Goal: Task Accomplishment & Management: Manage account settings

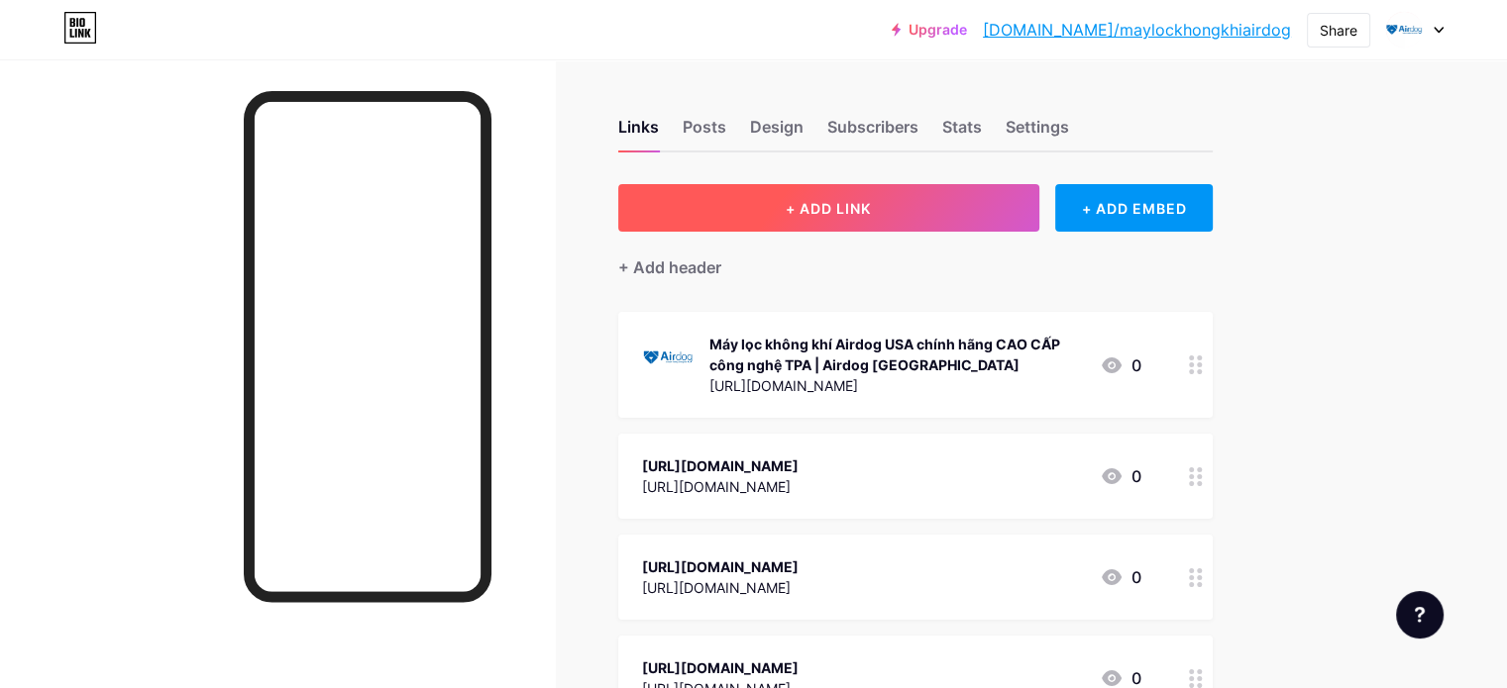
click at [886, 225] on button "+ ADD LINK" at bounding box center [828, 208] width 421 height 48
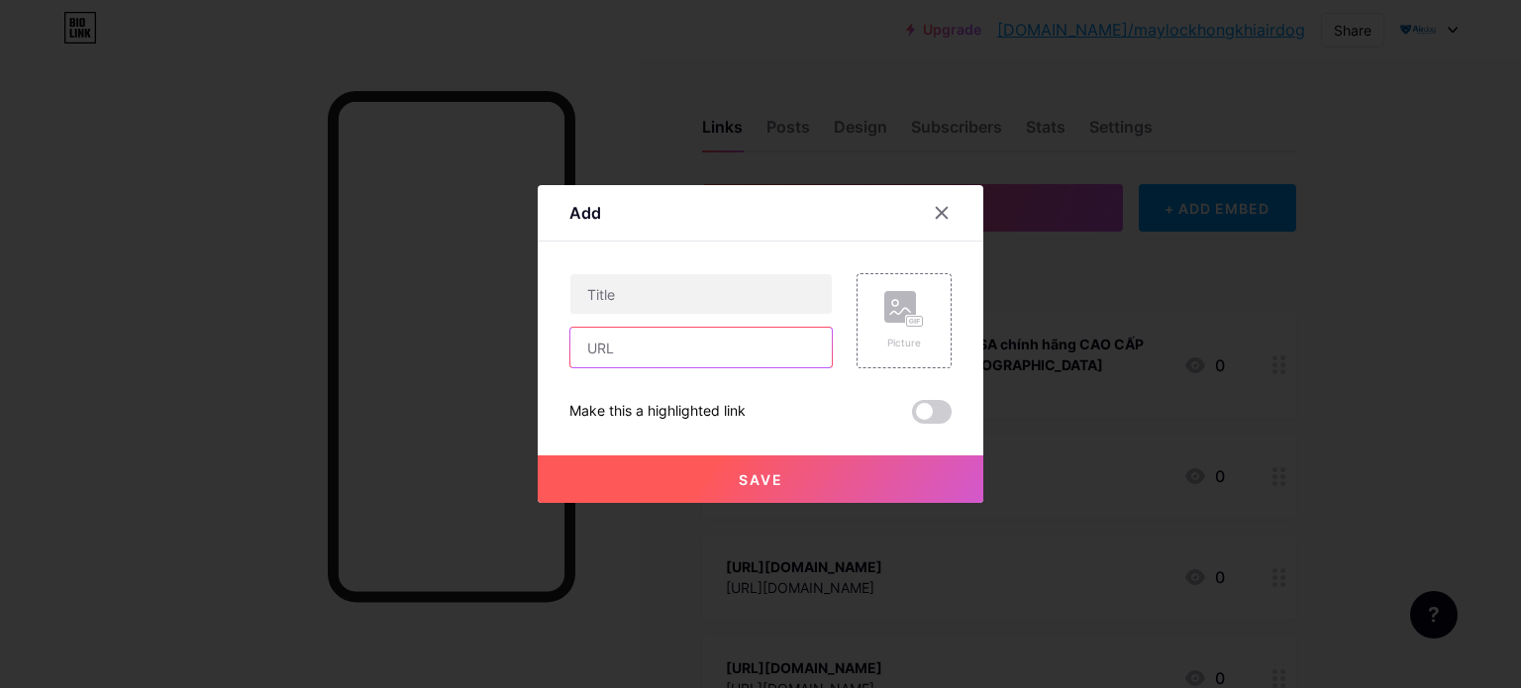
click at [681, 340] on input "text" at bounding box center [701, 348] width 261 height 40
paste input "[URL][DOMAIN_NAME]"
type input "[URL][DOMAIN_NAME]"
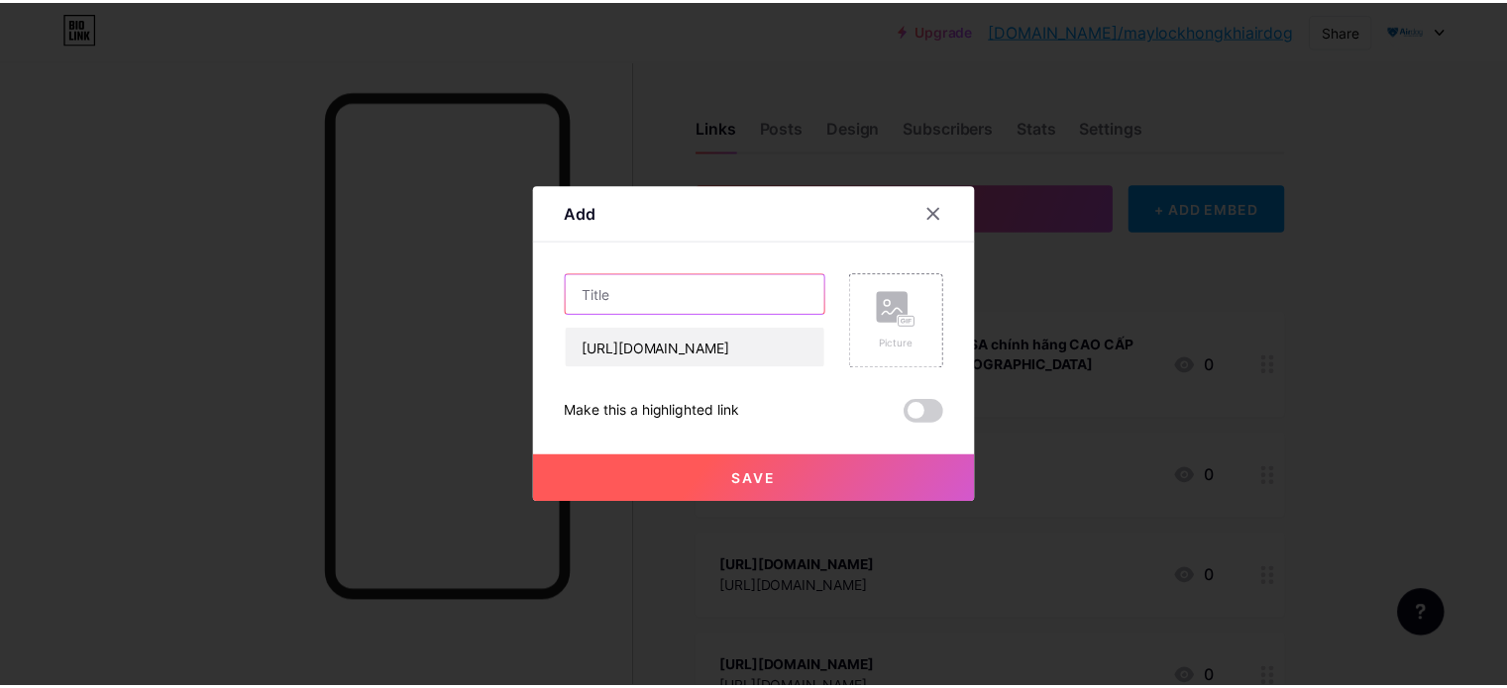
scroll to position [0, 0]
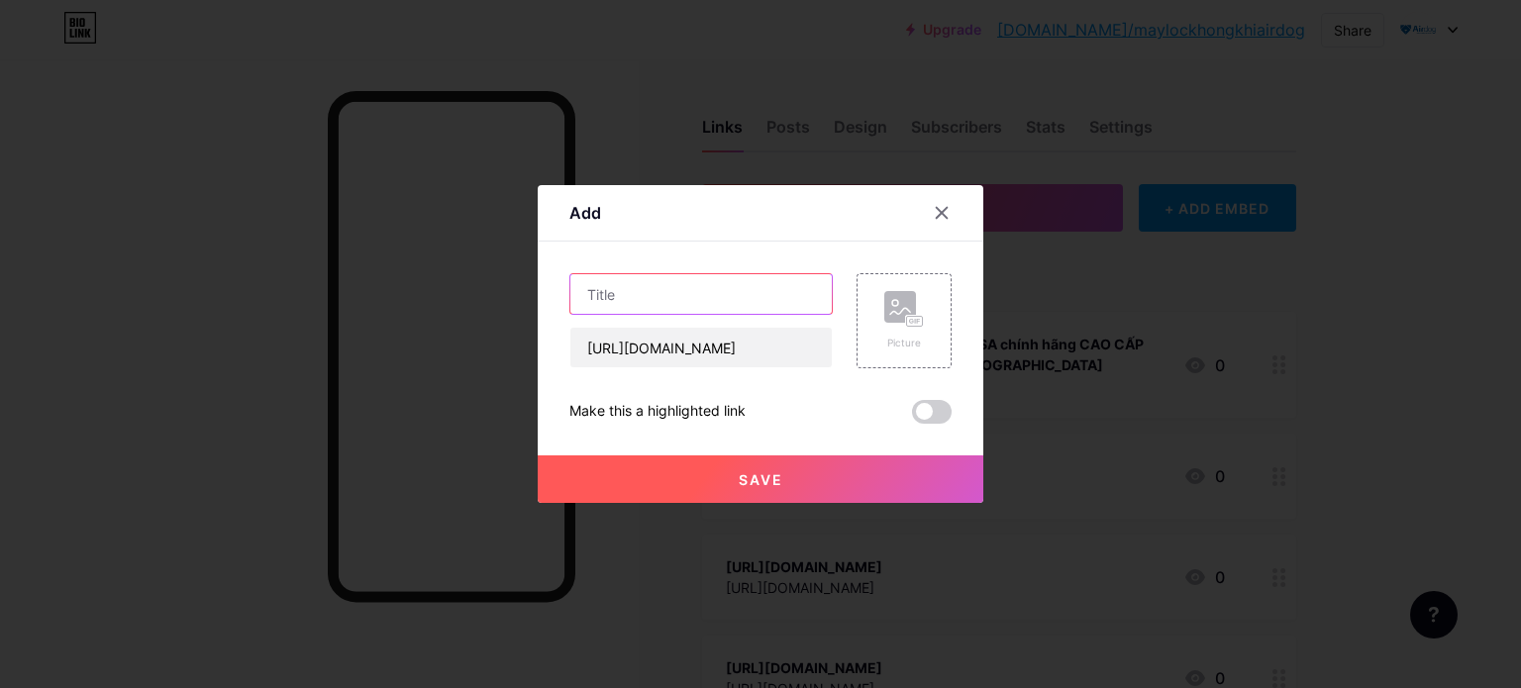
click at [731, 305] on input "text" at bounding box center [701, 294] width 261 height 40
paste input "Máy lọc không khí air purifier"
type input "Máy lọc không khí air purifier"
click at [792, 487] on button "Save" at bounding box center [761, 480] width 446 height 48
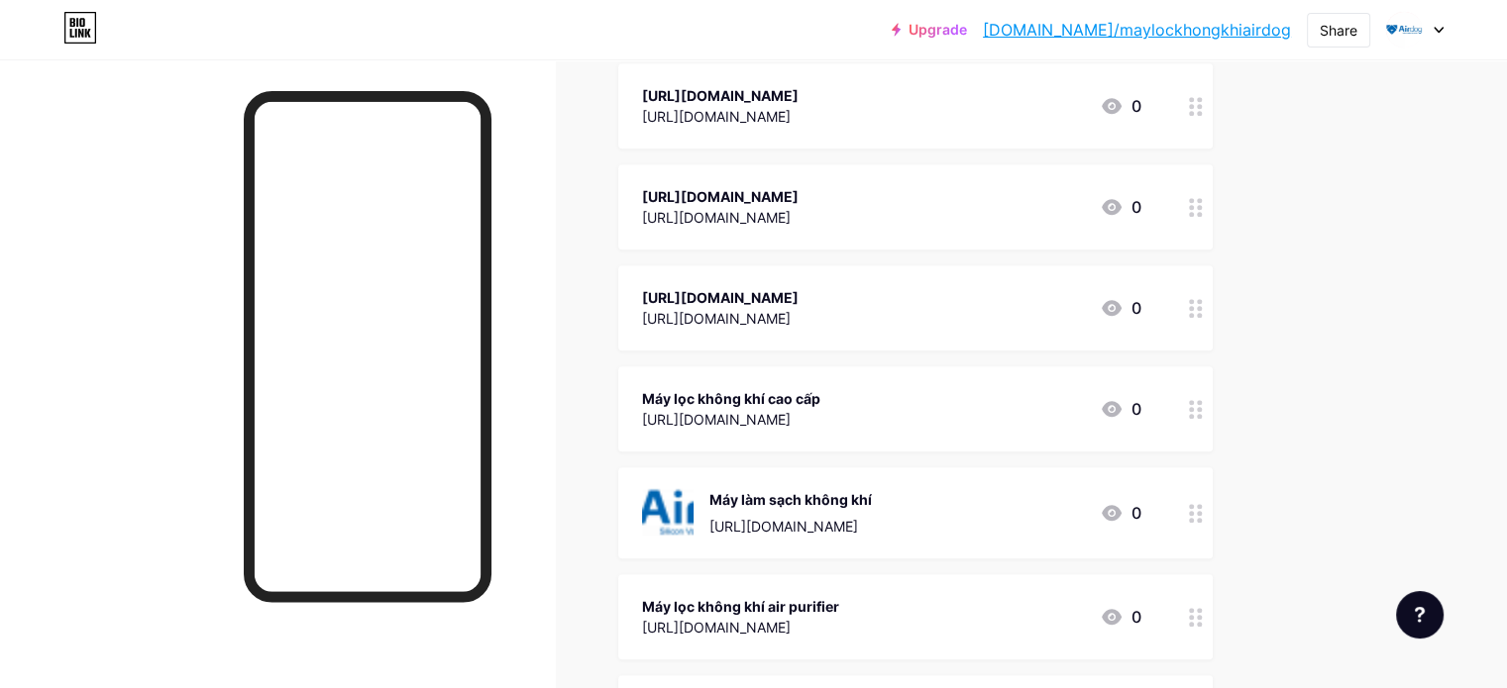
scroll to position [1585, 0]
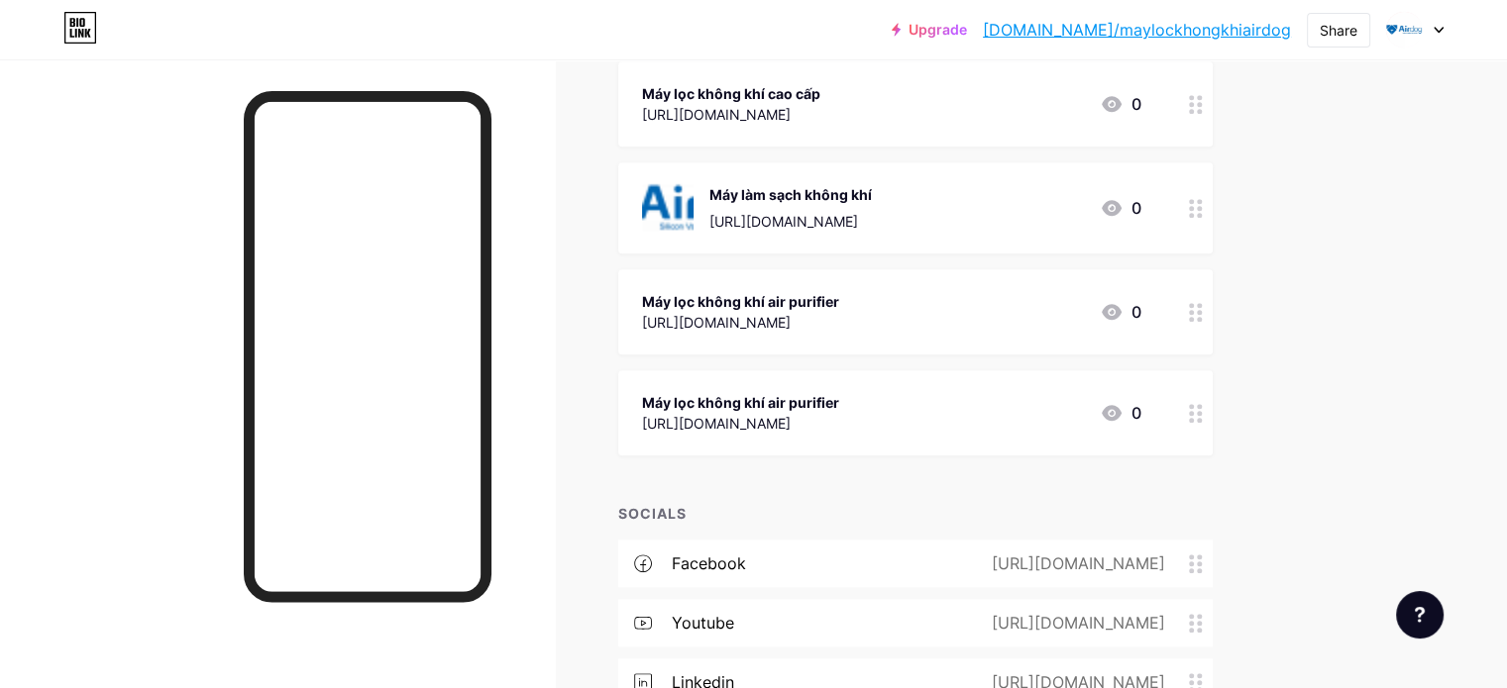
click at [839, 413] on div "[URL][DOMAIN_NAME]" at bounding box center [740, 423] width 197 height 21
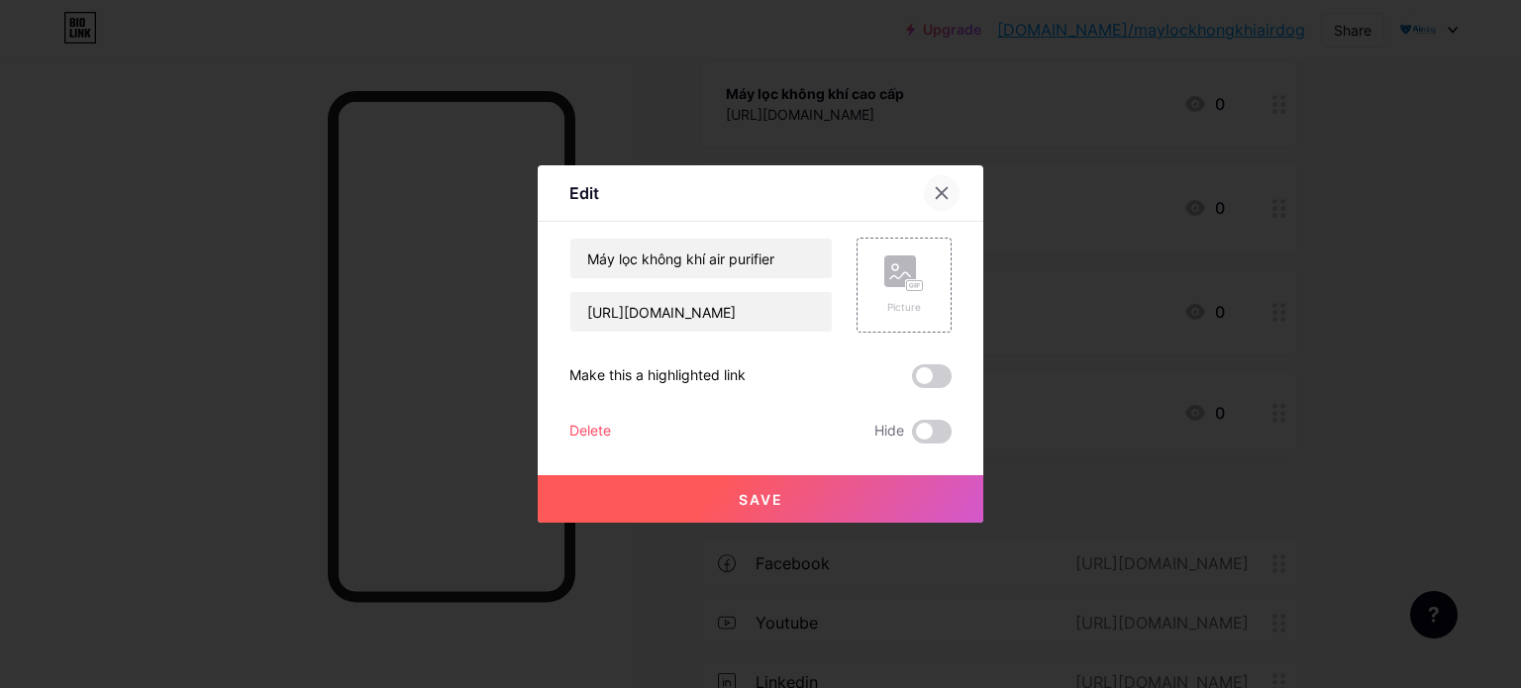
click at [934, 187] on icon at bounding box center [942, 193] width 16 height 16
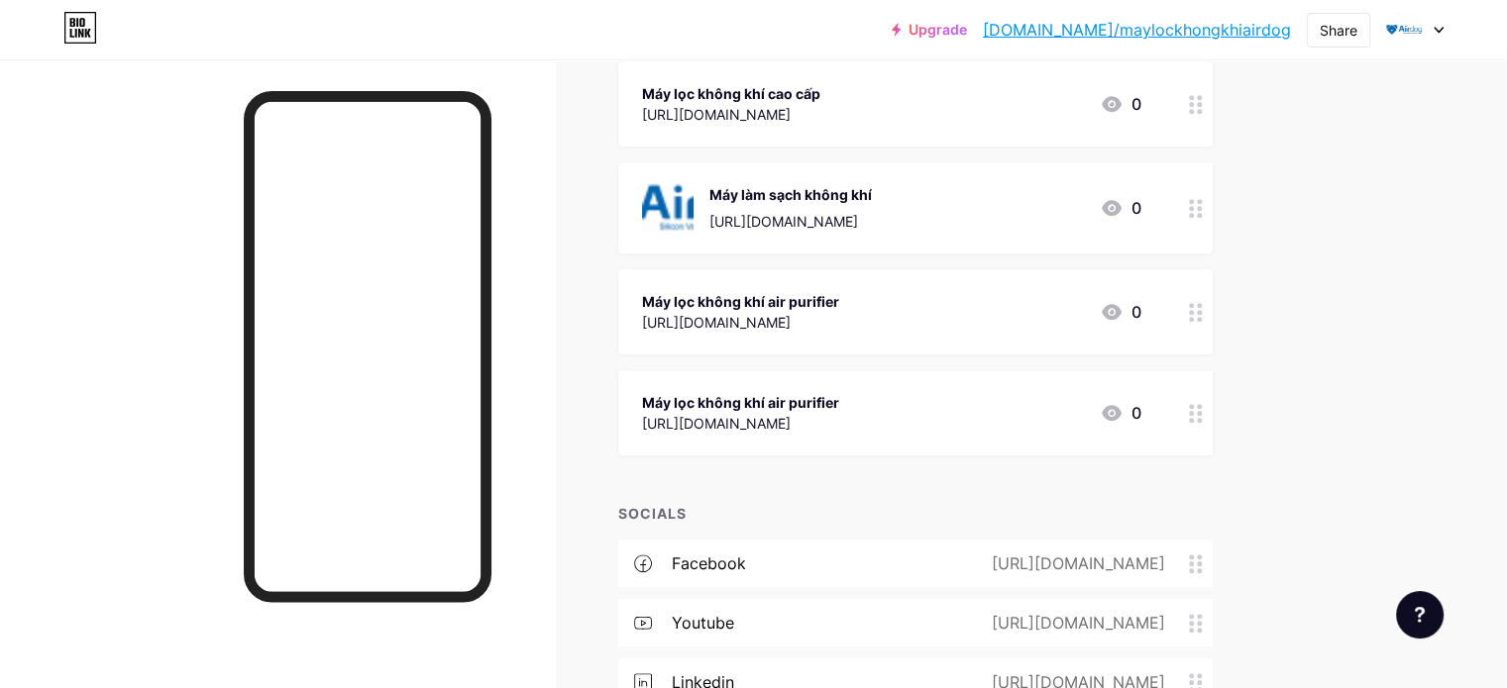
click at [1146, 27] on link "[DOMAIN_NAME]/maylockhongkhiairdog" at bounding box center [1137, 30] width 308 height 24
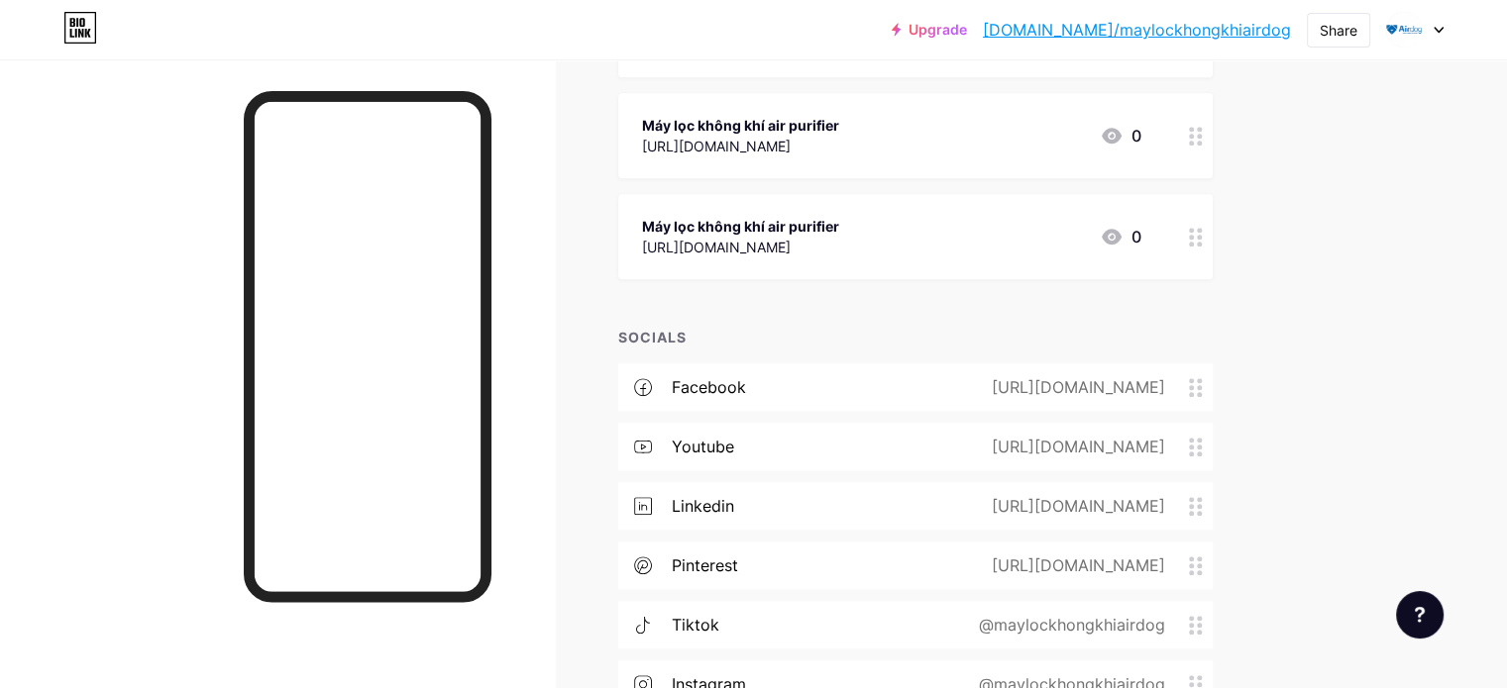
scroll to position [1783, 0]
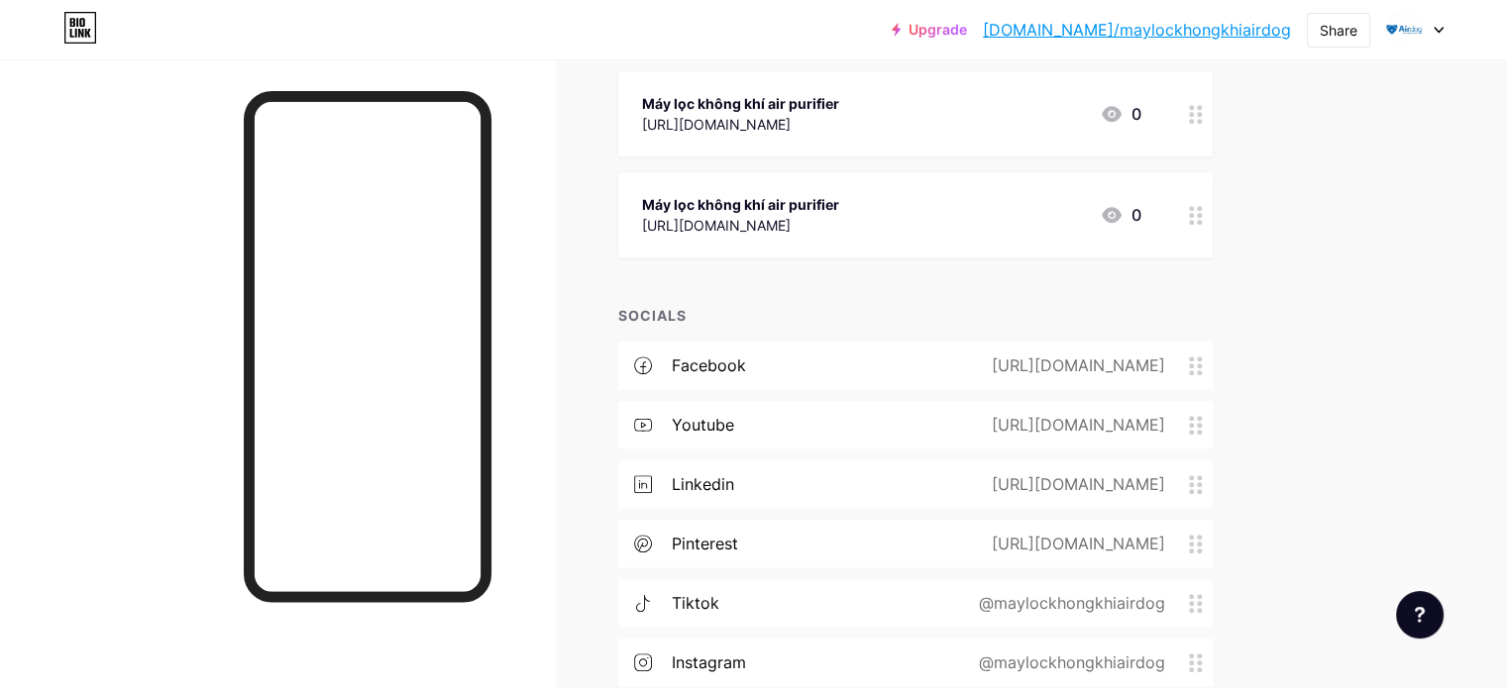
click at [839, 207] on div "Máy lọc không khí air purifier" at bounding box center [740, 204] width 197 height 21
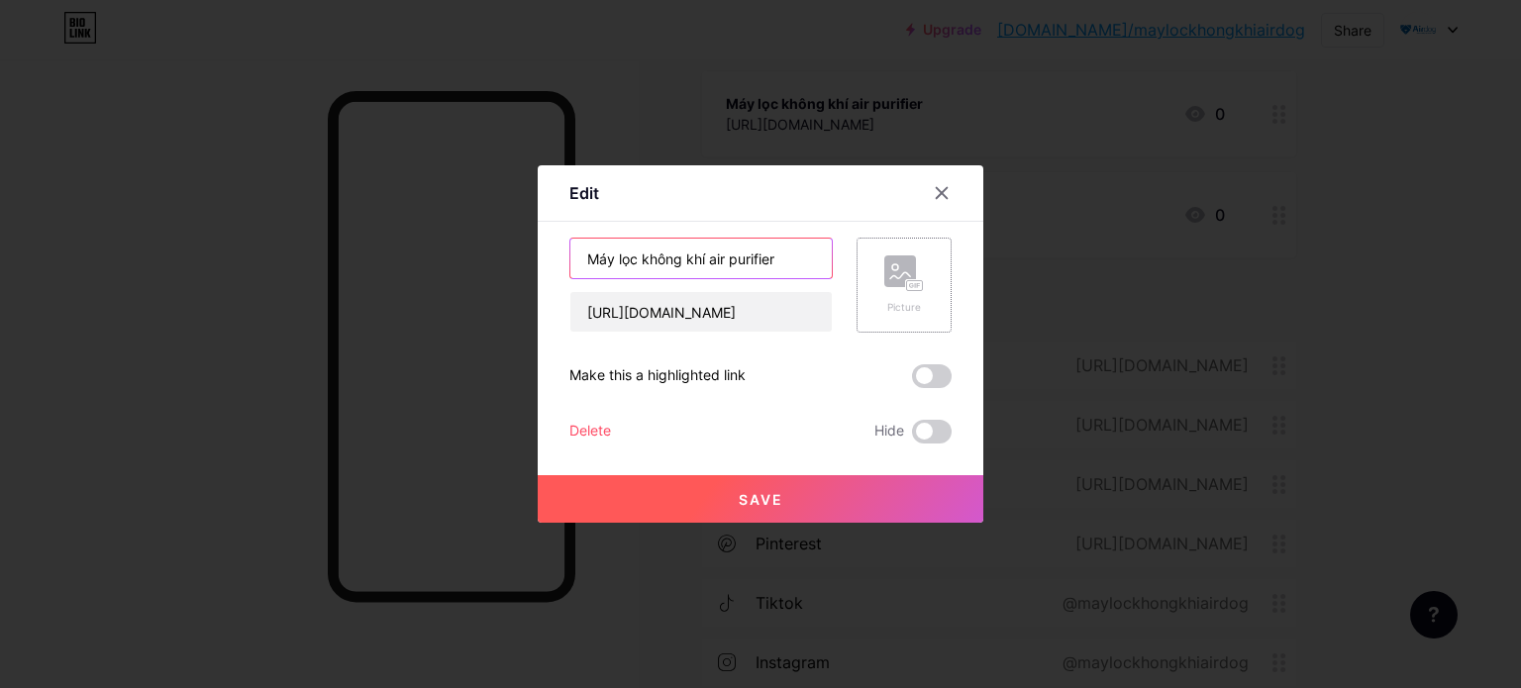
drag, startPoint x: 710, startPoint y: 257, endPoint x: 870, endPoint y: 295, distance: 164.1
click at [870, 295] on div "Máy lọc không khí air purifier [URL][DOMAIN_NAME] Picture" at bounding box center [761, 285] width 382 height 95
type input "Máy lọc không khí công nghệ Mỹ"
click at [776, 493] on span "Save" at bounding box center [761, 499] width 45 height 17
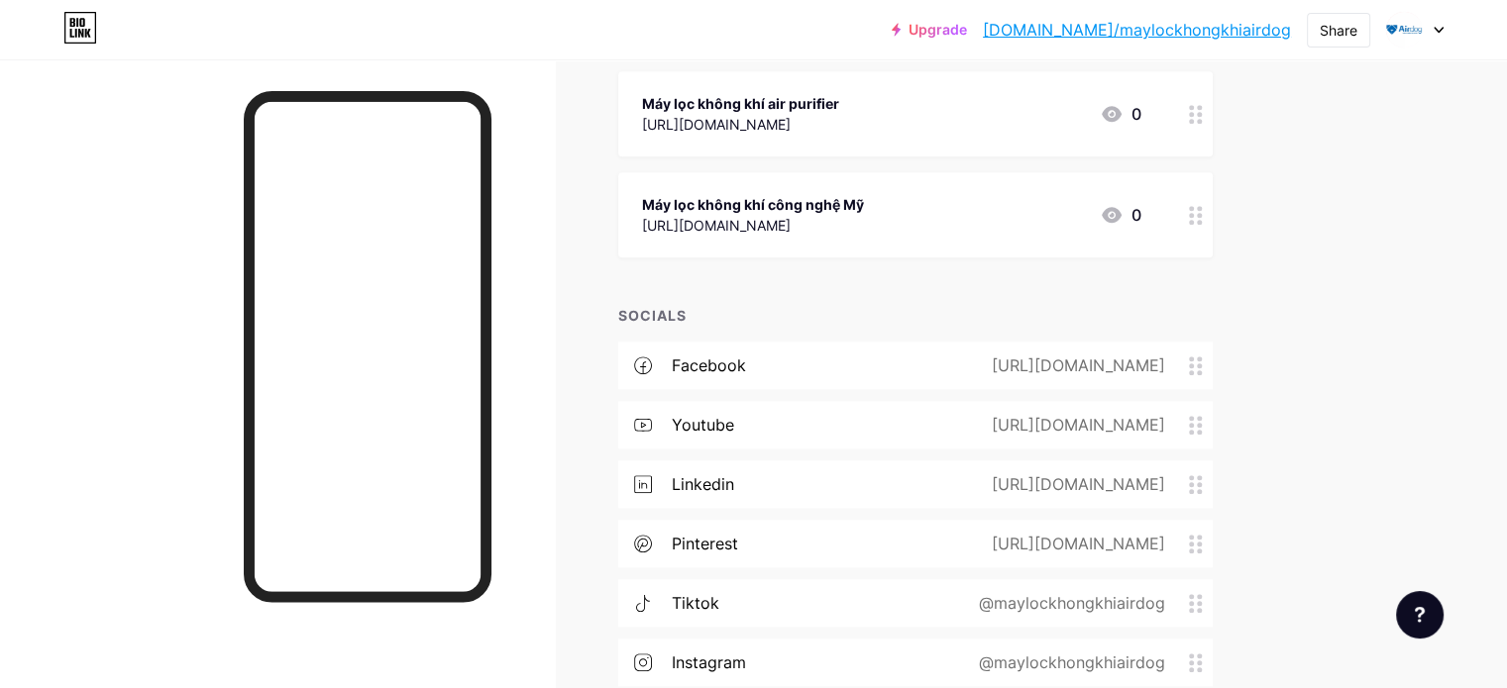
click at [1148, 28] on link "[DOMAIN_NAME]/maylockhongkhiairdog" at bounding box center [1137, 30] width 308 height 24
